Goal: Task Accomplishment & Management: Complete application form

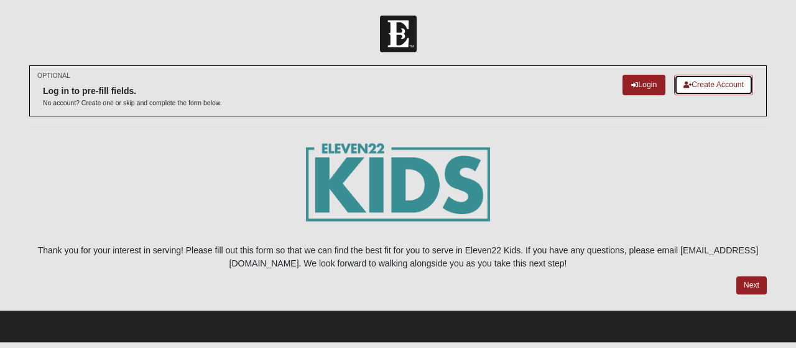
click at [710, 83] on link "Create Account" at bounding box center [713, 85] width 79 height 21
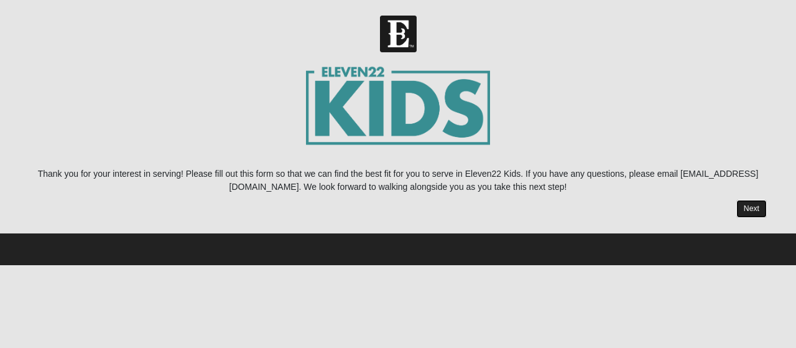
click at [754, 212] on link "Next" at bounding box center [752, 209] width 30 height 18
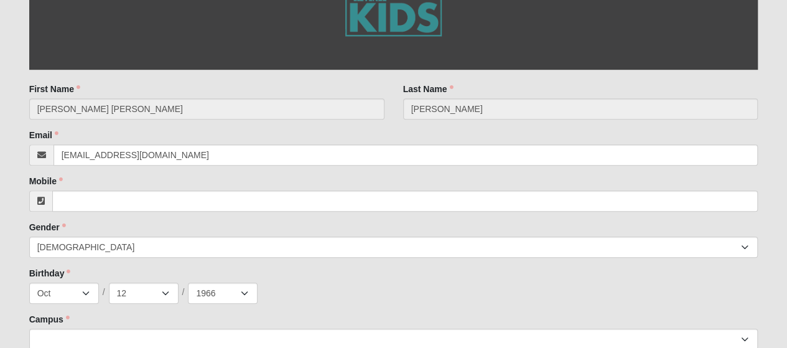
scroll to position [373, 0]
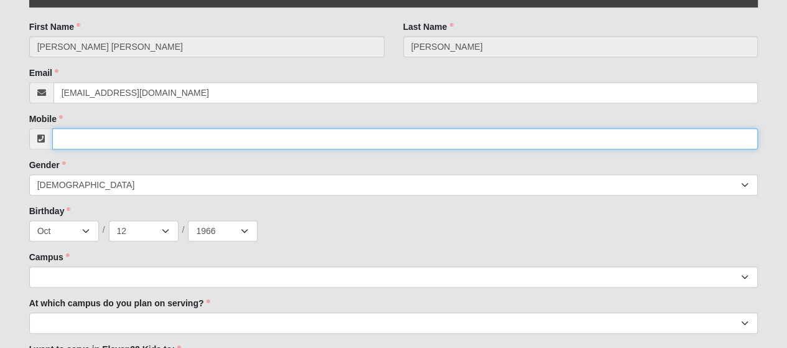
click at [83, 140] on input "Mobile" at bounding box center [405, 138] width 706 height 21
type input "(904) 614-7642"
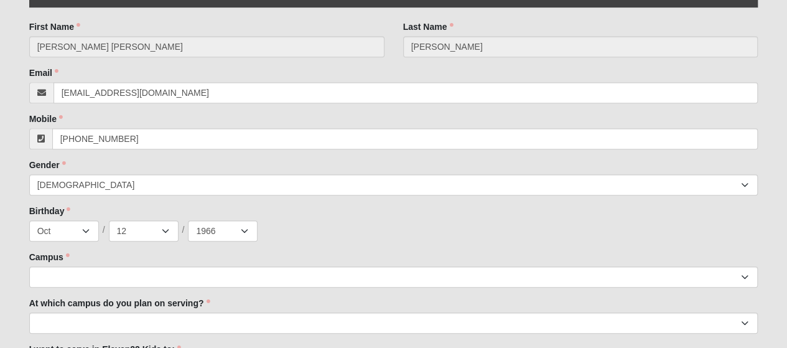
type input "Florida"
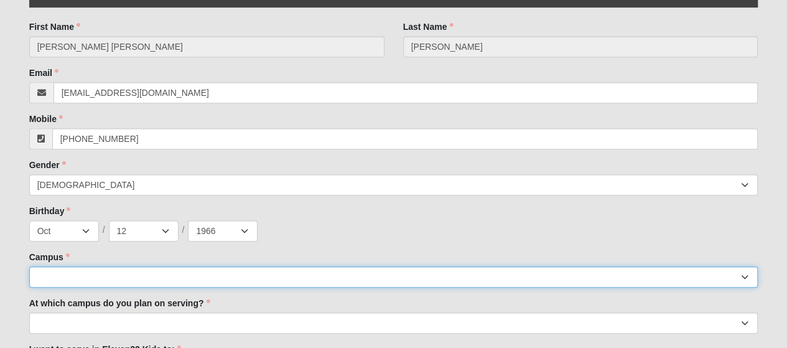
click at [79, 281] on select "Arlington Baymeadows Eleven22 Online Fleming Island Jesup Mandarin North Jax Or…" at bounding box center [393, 276] width 729 height 21
select select "4"
click at [29, 266] on select "Arlington Baymeadows Eleven22 Online Fleming Island Jesup Mandarin North Jax Or…" at bounding box center [393, 276] width 729 height 21
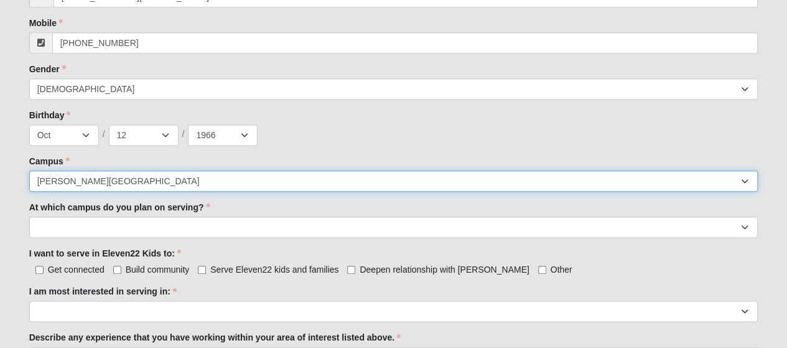
scroll to position [498, 0]
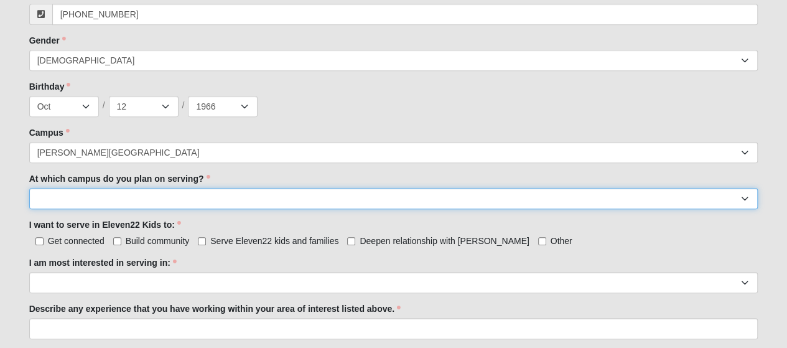
click at [92, 199] on select "Arlington Baymeadows Fleming Island Jesup Mandarin North Jax Orange Park Palatk…" at bounding box center [393, 198] width 729 height 21
select select "Fleming Island"
click at [29, 188] on select "Arlington Baymeadows Fleming Island Jesup Mandarin North Jax Orange Park Palatk…" at bounding box center [393, 198] width 729 height 21
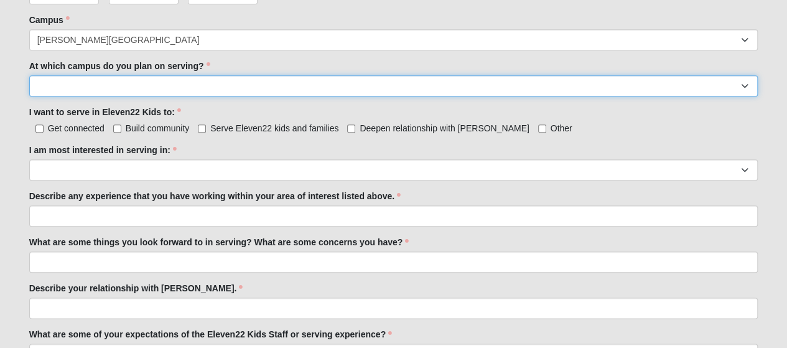
scroll to position [622, 0]
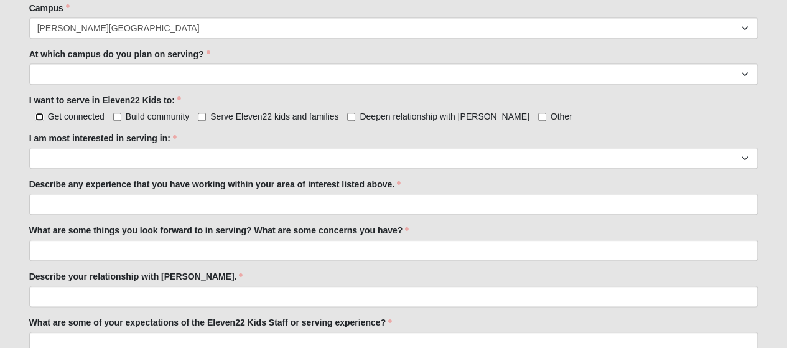
click at [38, 115] on input "Get connected" at bounding box center [39, 117] width 8 height 8
checkbox input "true"
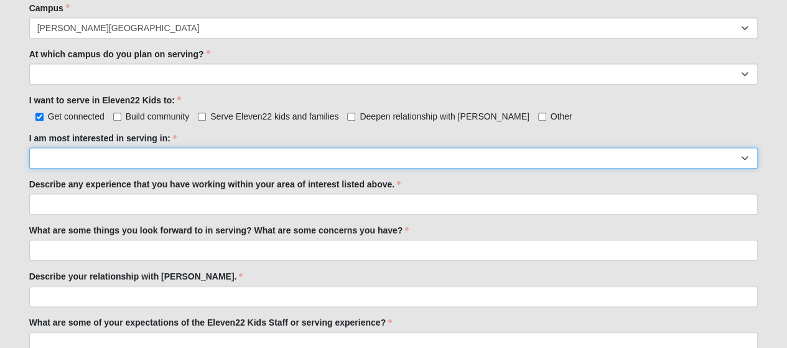
click at [70, 157] on select "Registration Tour Guide Preschool Disciple Group Leader Elementary Disciple Gro…" at bounding box center [393, 157] width 729 height 21
select select "Undecided"
click at [29, 147] on select "Registration Tour Guide Preschool Disciple Group Leader Elementary Disciple Gro…" at bounding box center [393, 157] width 729 height 21
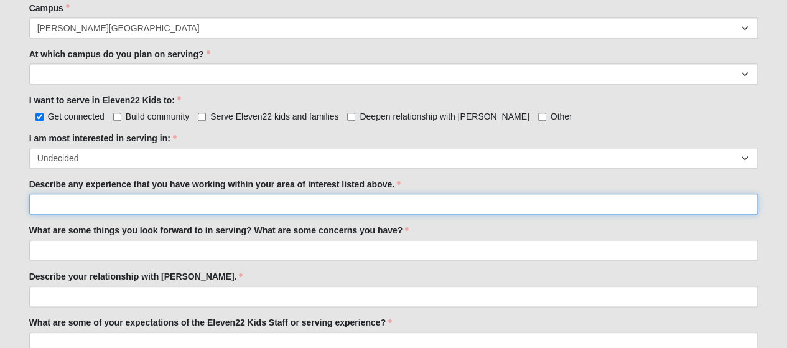
click at [68, 197] on input "Describe any experience that you have working within your area of interest list…" at bounding box center [393, 203] width 729 height 21
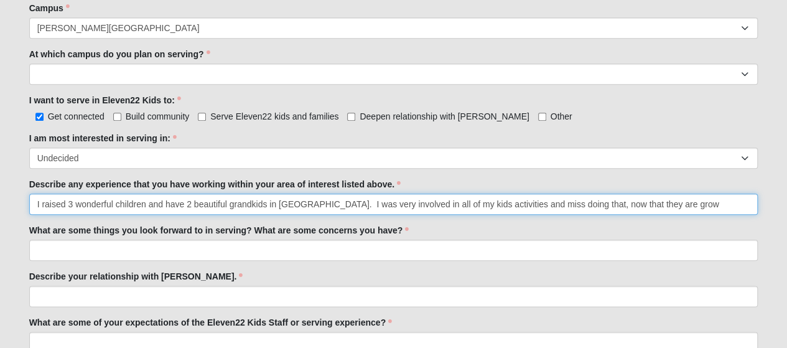
type input "I raised 3 wonderful children and have 2 beautiful grandkids in tampa. I was ve…"
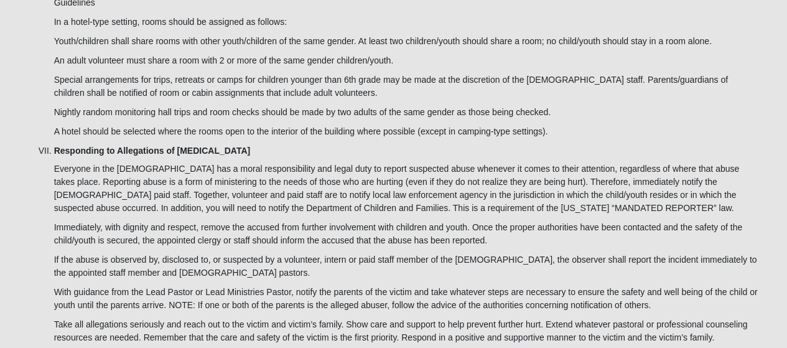
scroll to position [3111, 0]
